Goal: Information Seeking & Learning: Find specific page/section

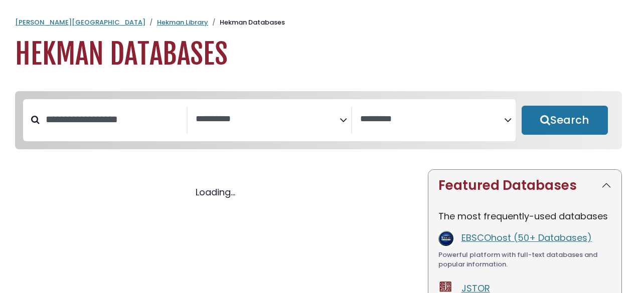
select select "Database Subject Filter"
select select "Database Vendors Filter"
select select "Database Subject Filter"
select select "Database Vendors Filter"
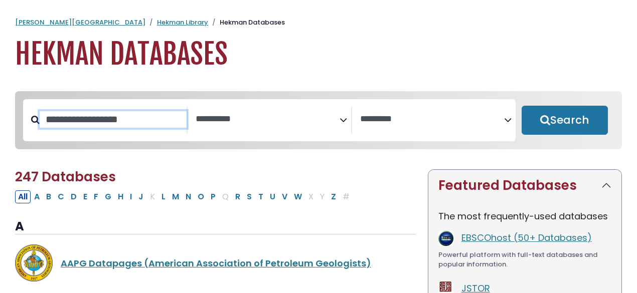
click at [113, 128] on input "Search database by title or keyword" at bounding box center [113, 119] width 147 height 17
type input "******"
click at [522, 106] on button "Search" at bounding box center [565, 120] width 86 height 29
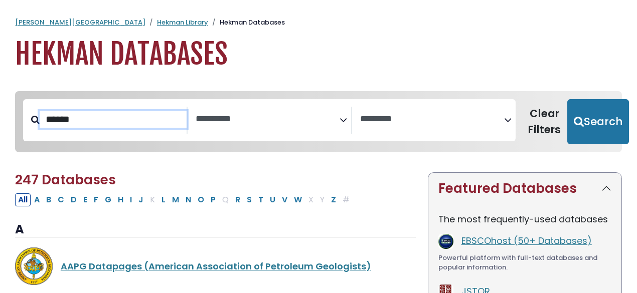
select select "Database Subject Filter"
select select "Database Vendors Filter"
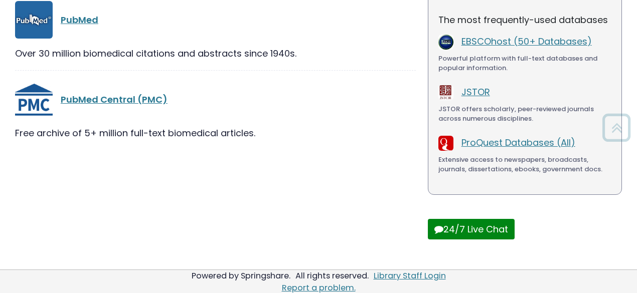
scroll to position [203, 0]
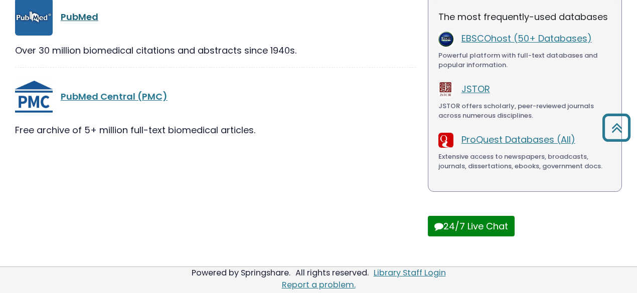
click at [75, 18] on link "PubMed" at bounding box center [80, 17] width 38 height 13
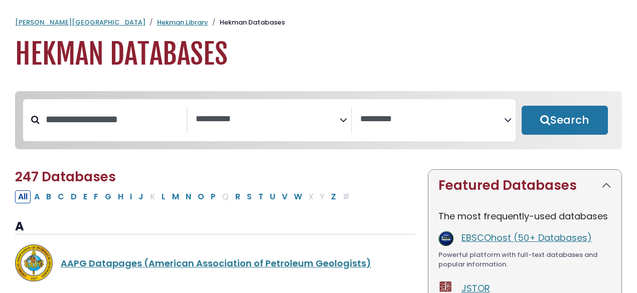
select select "Database Subject Filter"
select select "Database Vendors Filter"
click at [117, 111] on input "Search database by title or keyword" at bounding box center [113, 119] width 147 height 17
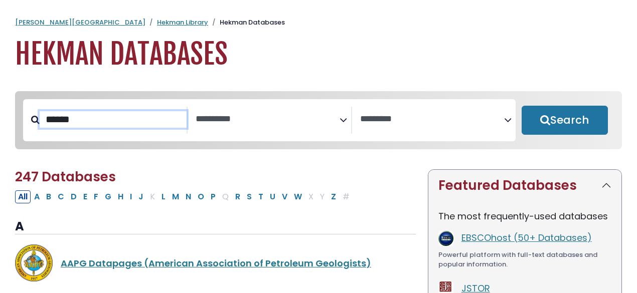
type input "******"
click at [522, 106] on button "Search" at bounding box center [565, 120] width 86 height 29
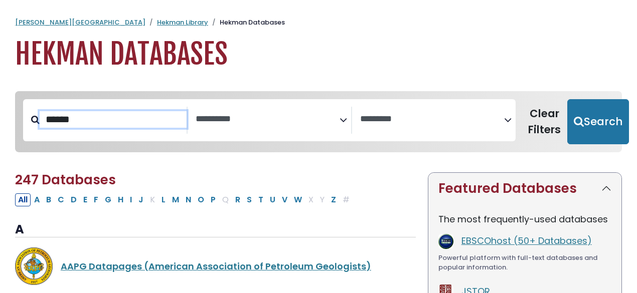
select select "Database Subject Filter"
select select "Database Vendors Filter"
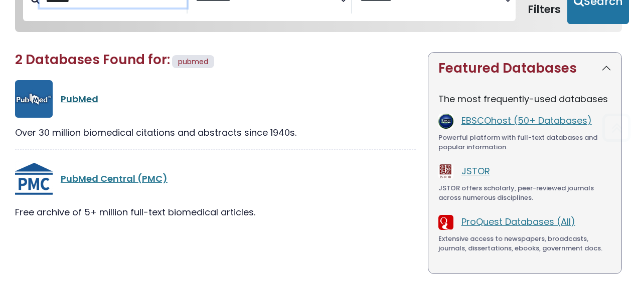
scroll to position [122, 0]
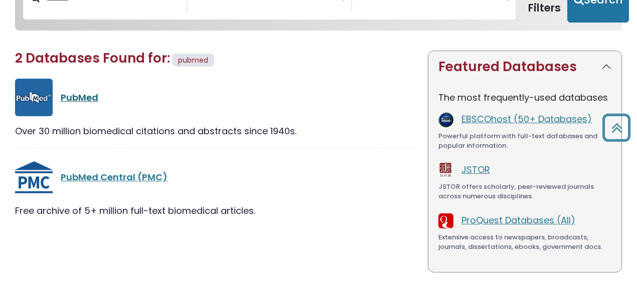
click at [83, 98] on link "PubMed" at bounding box center [80, 97] width 38 height 13
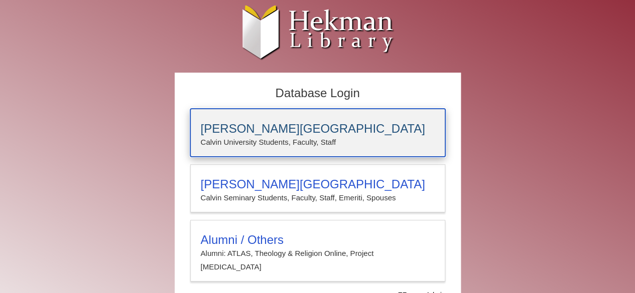
click at [266, 125] on h3 "[PERSON_NAME][GEOGRAPHIC_DATA]" at bounding box center [318, 129] width 234 height 14
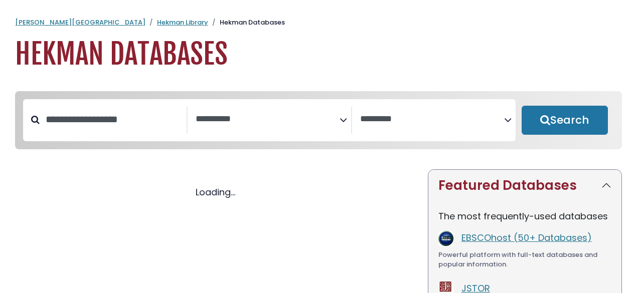
select select "Database Subject Filter"
select select "Database Vendors Filter"
select select "Database Subject Filter"
select select "Database Vendors Filter"
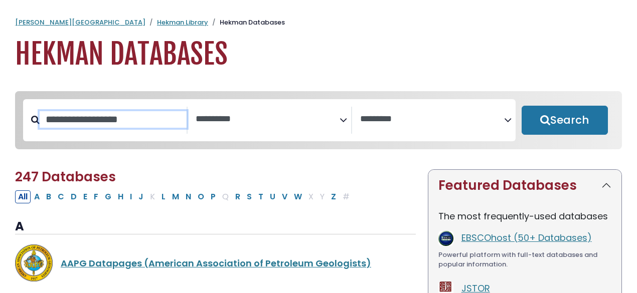
click at [111, 115] on input "Search database by title or keyword" at bounding box center [113, 119] width 147 height 17
type input "******"
click at [522, 106] on button "Search" at bounding box center [565, 120] width 86 height 29
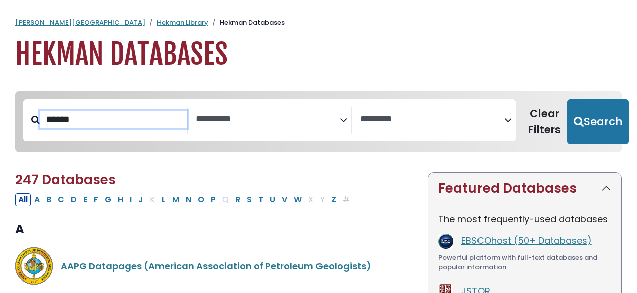
select select "Database Subject Filter"
select select "Database Vendors Filter"
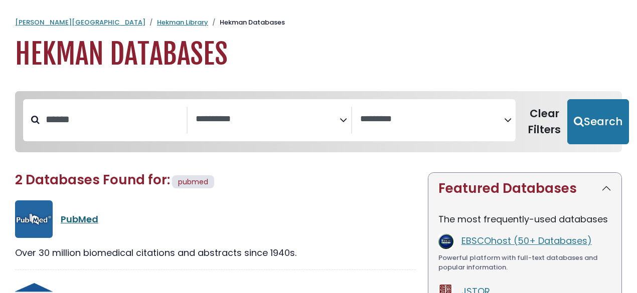
click at [76, 221] on link "PubMed" at bounding box center [80, 219] width 38 height 13
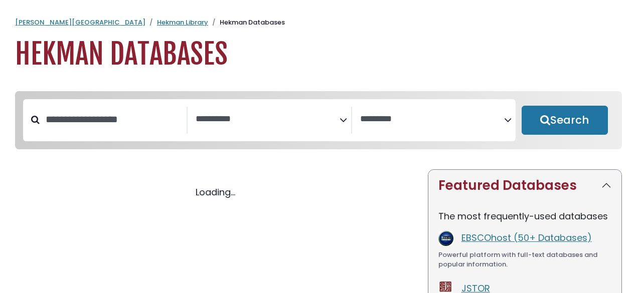
select select "Database Subject Filter"
select select "Database Vendors Filter"
select select "Database Subject Filter"
select select "Database Vendors Filter"
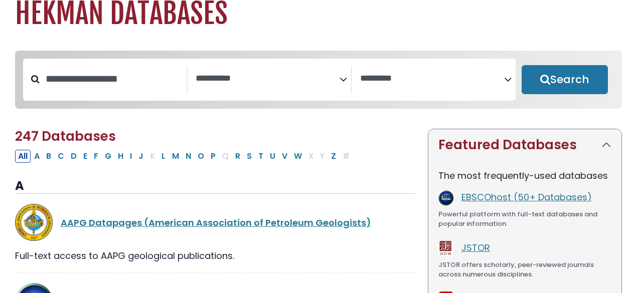
scroll to position [44, 0]
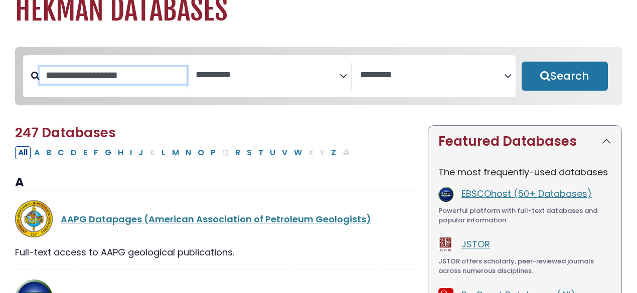
click at [105, 81] on input "Search database by title or keyword" at bounding box center [113, 75] width 147 height 17
type input "*"
type input "********"
click at [522, 62] on button "Search" at bounding box center [565, 76] width 86 height 29
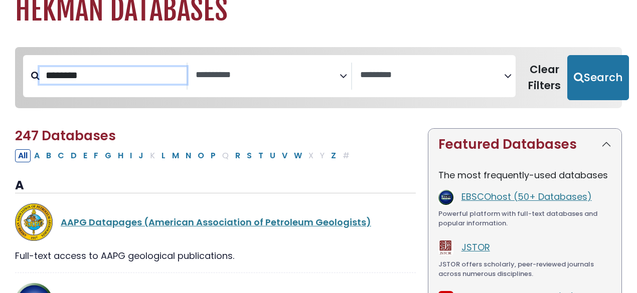
select select "Database Subject Filter"
select select "Database Vendors Filter"
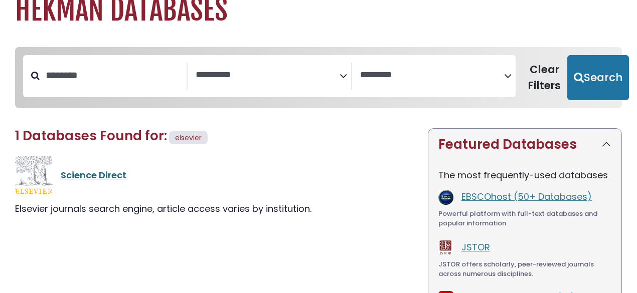
click at [112, 176] on link "Science Direct" at bounding box center [94, 175] width 66 height 13
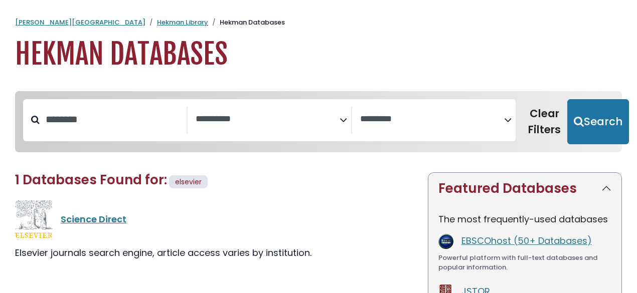
select select "Database Subject Filter"
select select "Database Vendors Filter"
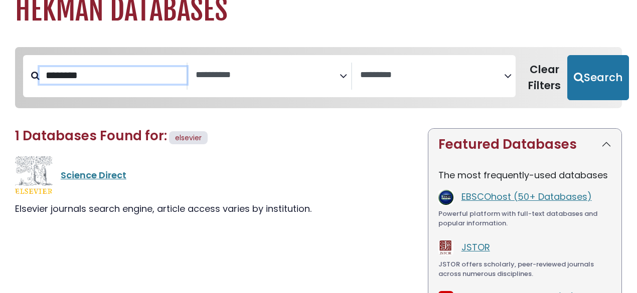
drag, startPoint x: 129, startPoint y: 80, endPoint x: 0, endPoint y: 70, distance: 129.8
click at [0, 70] on div "**********" at bounding box center [318, 231] width 637 height 388
type input "*****"
click at [567, 55] on button "Search" at bounding box center [598, 77] width 62 height 45
select select "Database Subject Filter"
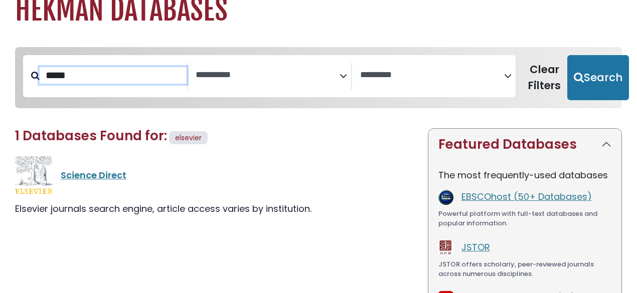
select select "Database Vendors Filter"
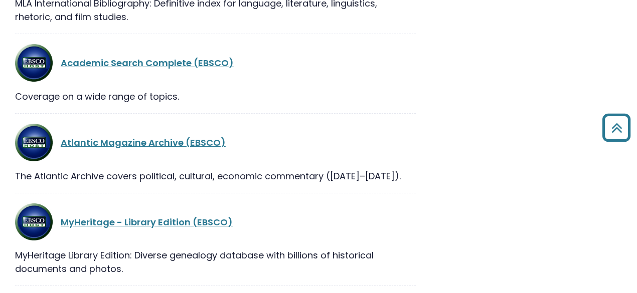
scroll to position [2516, 0]
click at [94, 56] on link "Academic Search Complete (EBSCO)" at bounding box center [147, 62] width 173 height 13
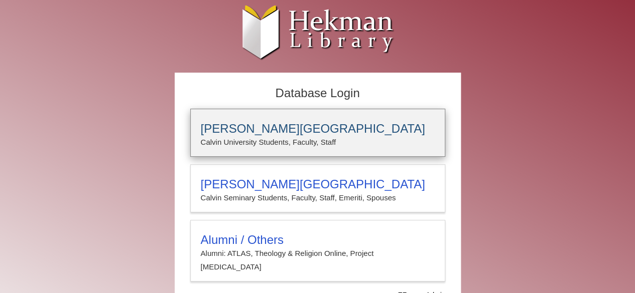
type input "**********"
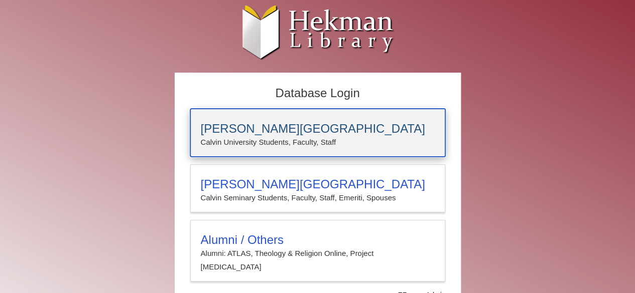
click at [254, 119] on div "[PERSON_NAME][GEOGRAPHIC_DATA] [PERSON_NAME] University Students, Faculty, Staff" at bounding box center [317, 133] width 255 height 48
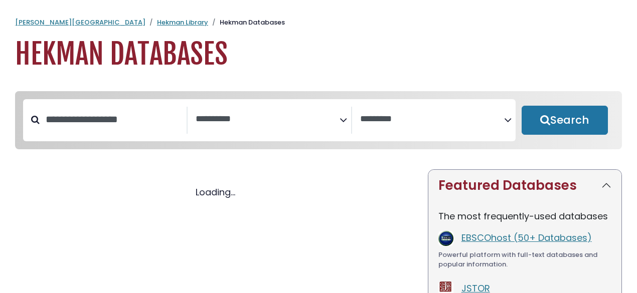
select select "Database Subject Filter"
select select "Database Vendors Filter"
select select "Database Subject Filter"
select select "Database Vendors Filter"
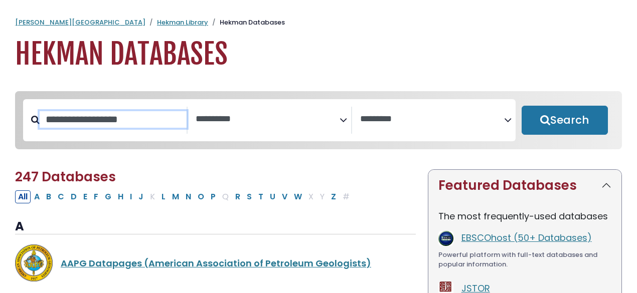
click at [149, 114] on input "Search database by title or keyword" at bounding box center [113, 119] width 147 height 17
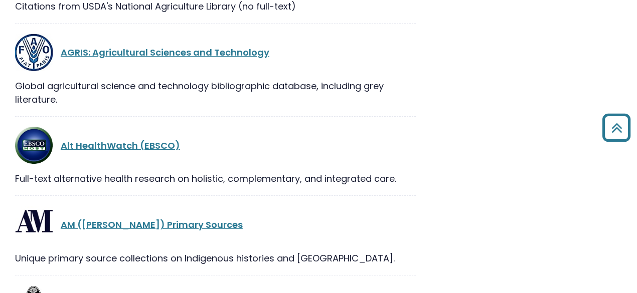
type input "*****"
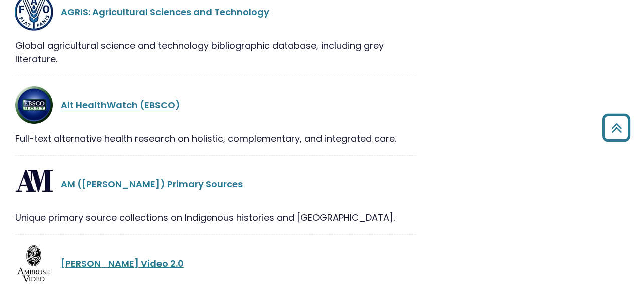
select select "Database Subject Filter"
select select "Database Vendors Filter"
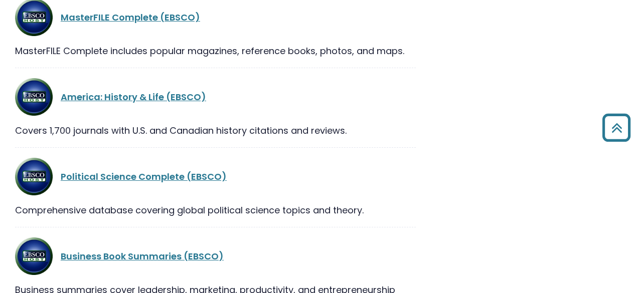
scroll to position [2081, 0]
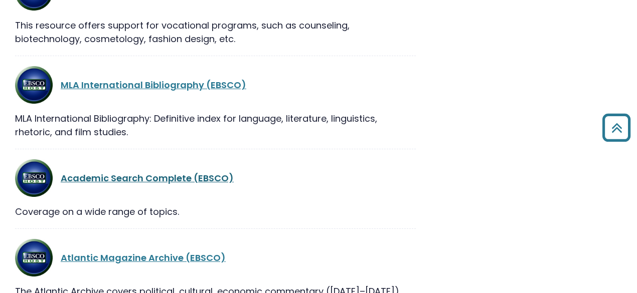
click at [210, 172] on link "Academic Search Complete (EBSCO)" at bounding box center [147, 178] width 173 height 13
click at [199, 172] on link "Academic Search Complete (EBSCO)" at bounding box center [147, 178] width 173 height 13
click at [104, 172] on link "Academic Search Complete (EBSCO)" at bounding box center [147, 178] width 173 height 13
